Goal: Transaction & Acquisition: Subscribe to service/newsletter

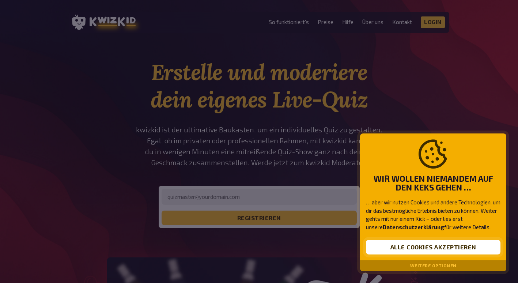
click at [409, 243] on button "Alle Cookies akzeptieren" at bounding box center [433, 247] width 135 height 15
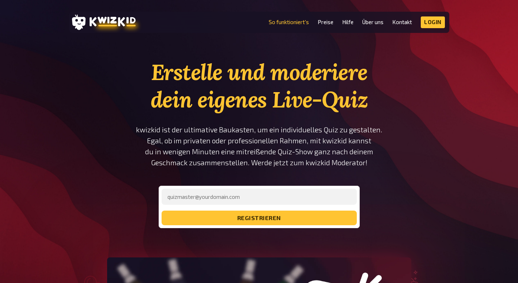
click at [296, 19] on link "So funktioniert's" at bounding box center [289, 22] width 40 height 6
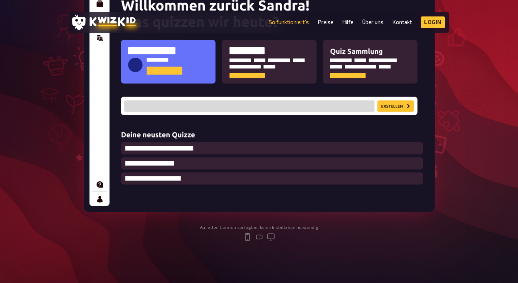
scroll to position [183, 0]
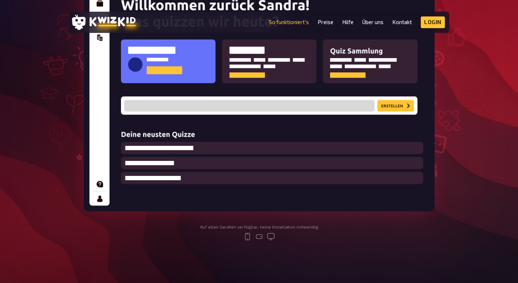
click at [331, 18] on li "Preise" at bounding box center [326, 22] width 16 height 12
click at [327, 22] on link "Preise" at bounding box center [326, 22] width 16 height 6
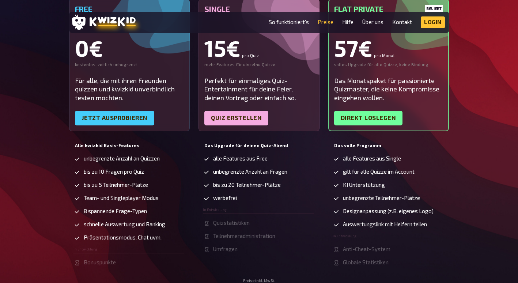
scroll to position [146, 0]
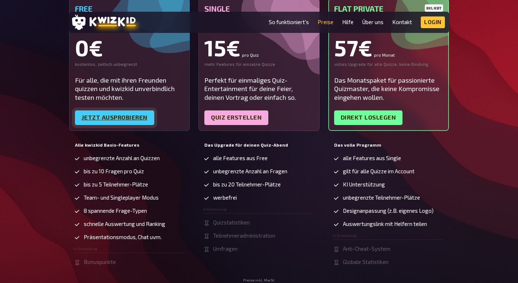
click at [136, 118] on link "Jetzt ausprobieren" at bounding box center [114, 117] width 79 height 15
